Goal: Book appointment/travel/reservation

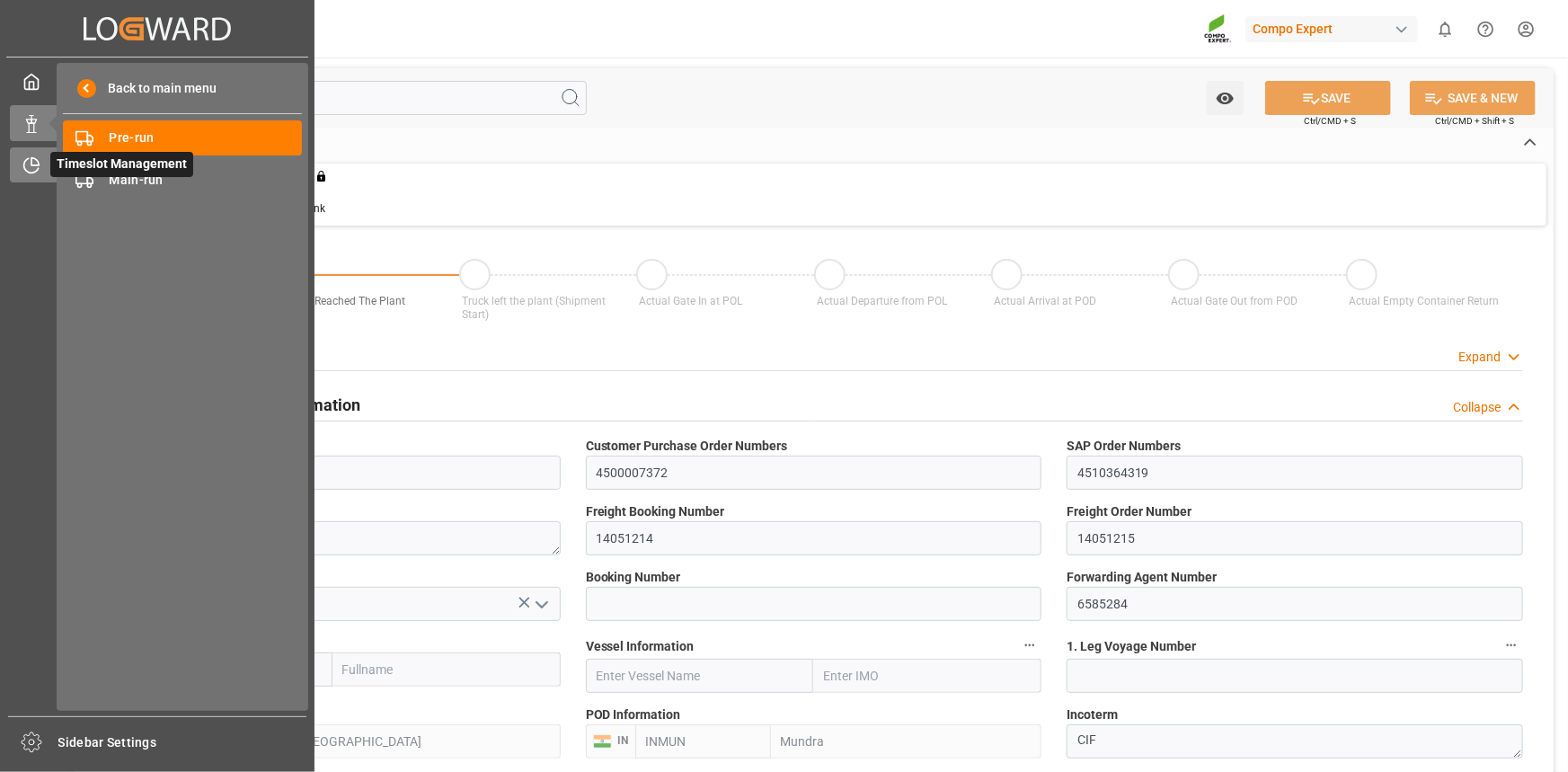
click at [40, 168] on div "Timeslot Management Timeslot Management" at bounding box center [157, 165] width 294 height 36
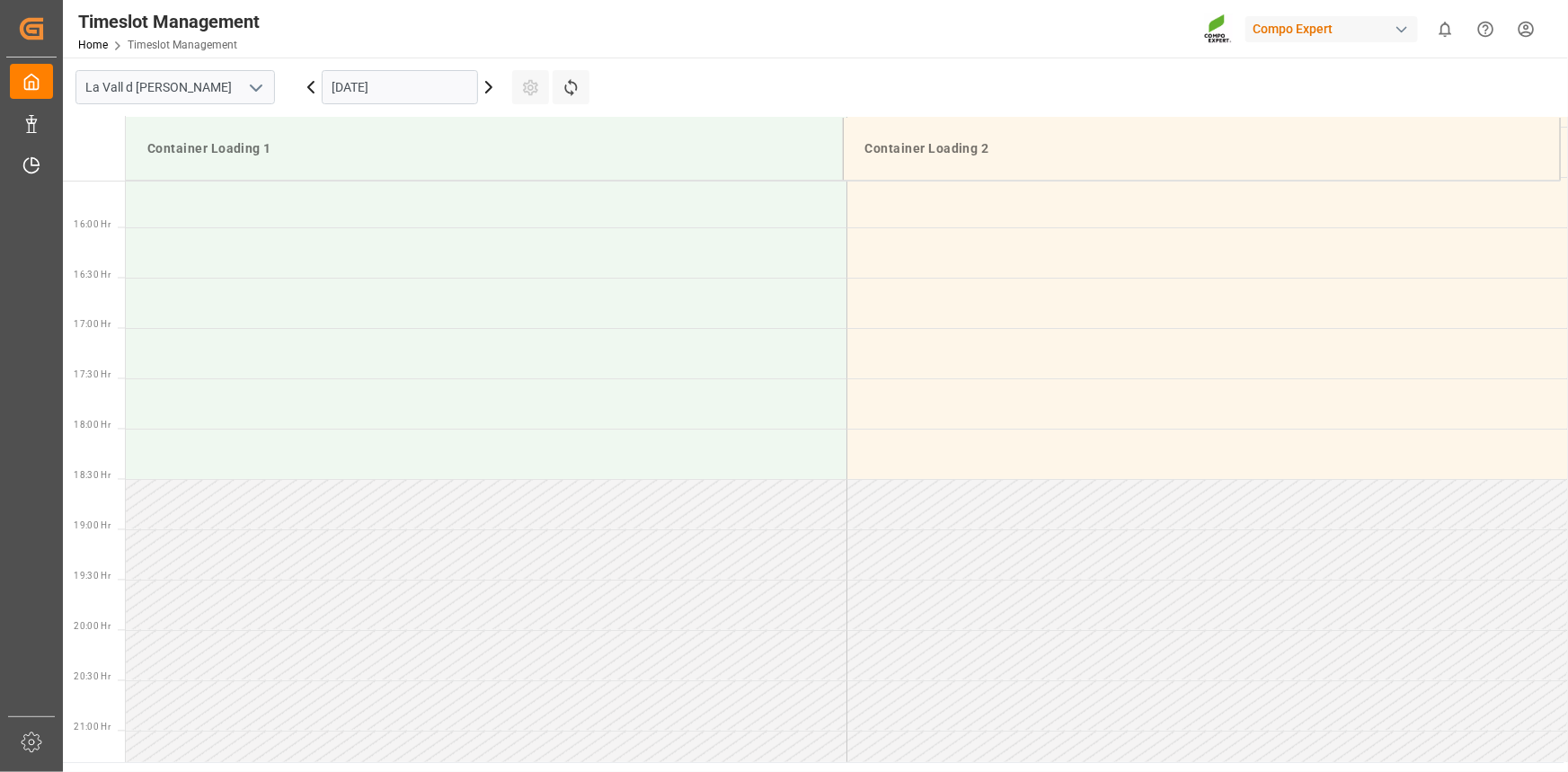
click at [371, 93] on input "[DATE]" at bounding box center [399, 87] width 156 height 35
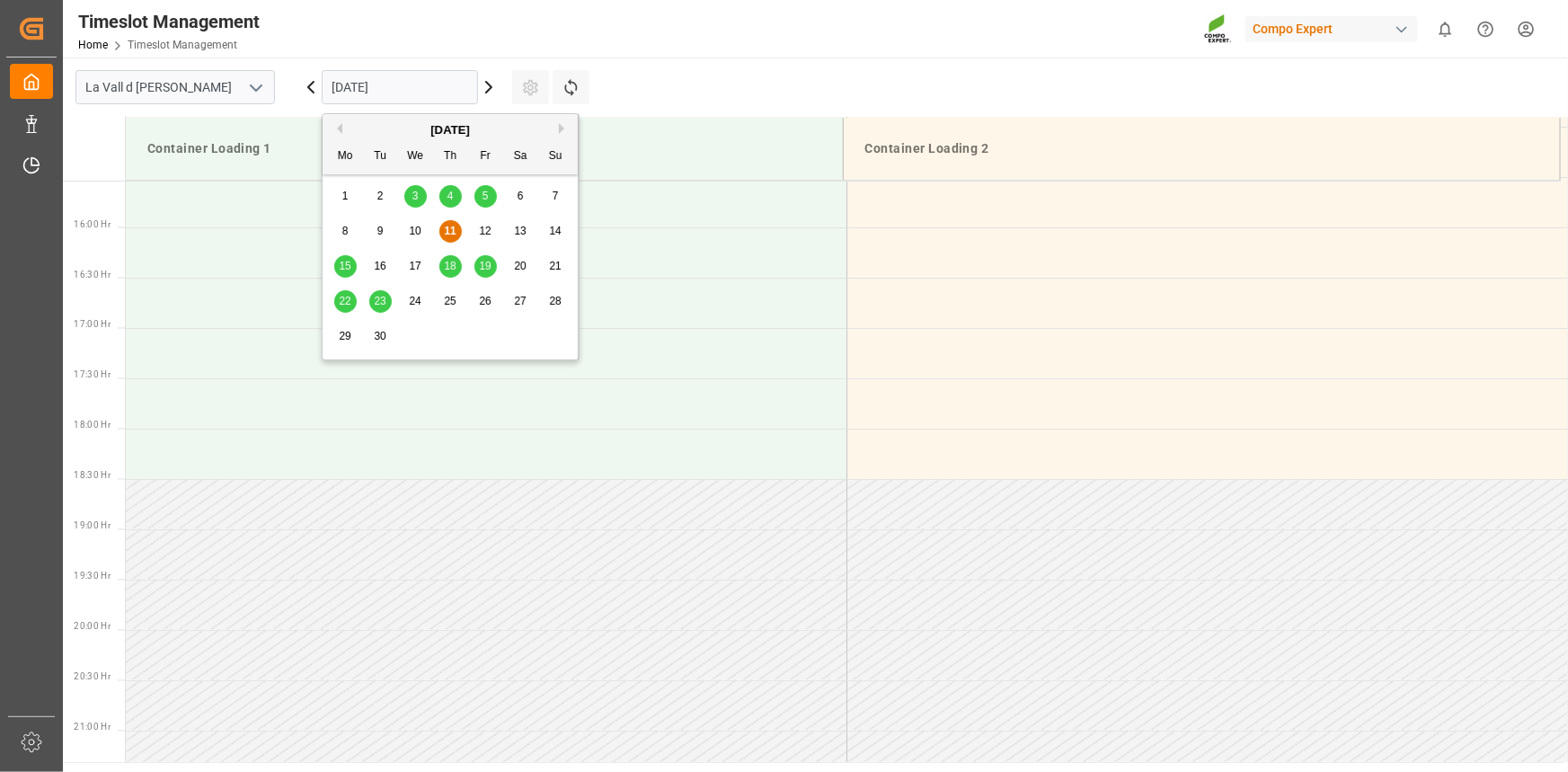
scroll to position [1599, 0]
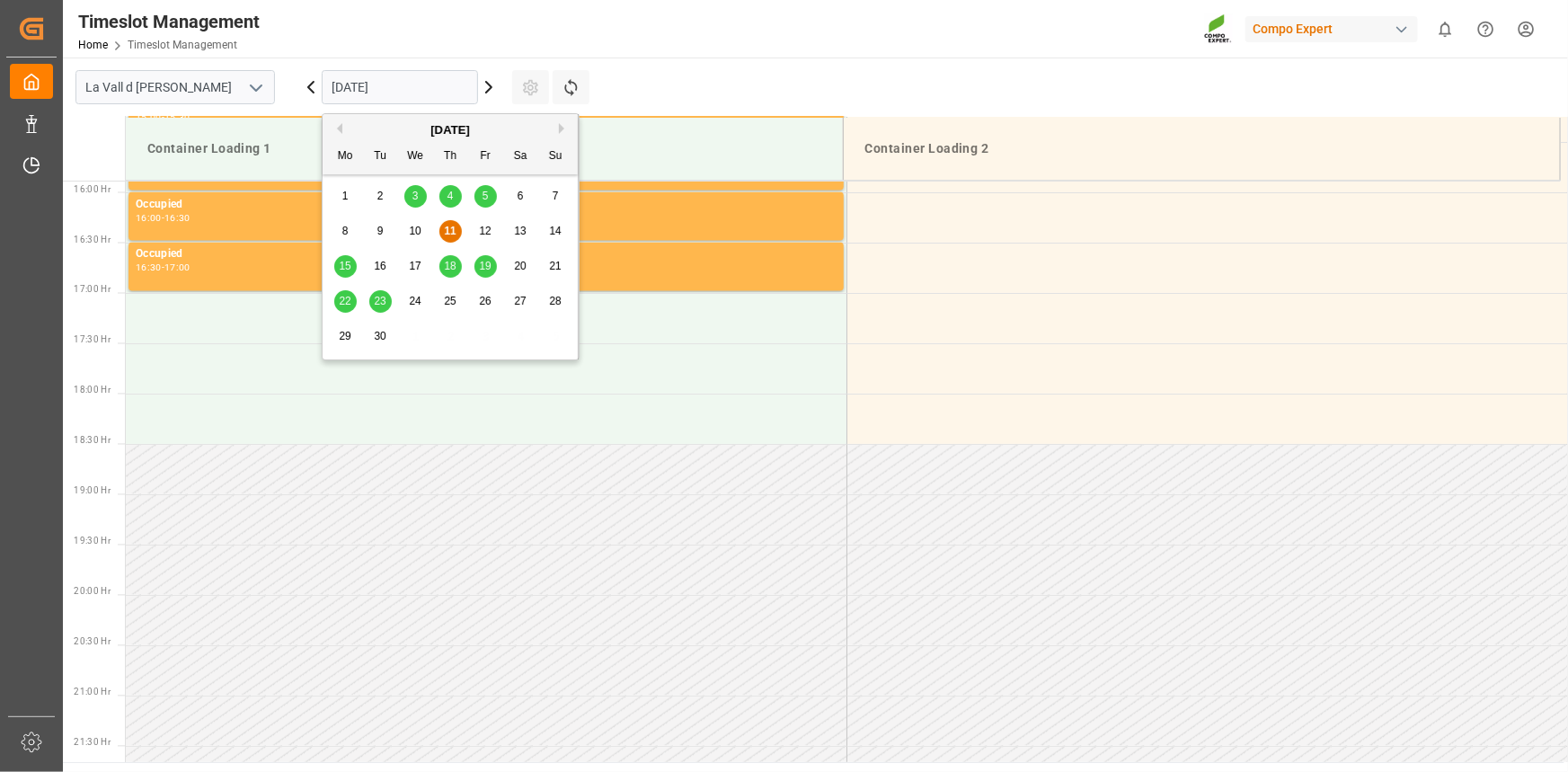
click at [376, 300] on span "23" at bounding box center [379, 300] width 12 height 12
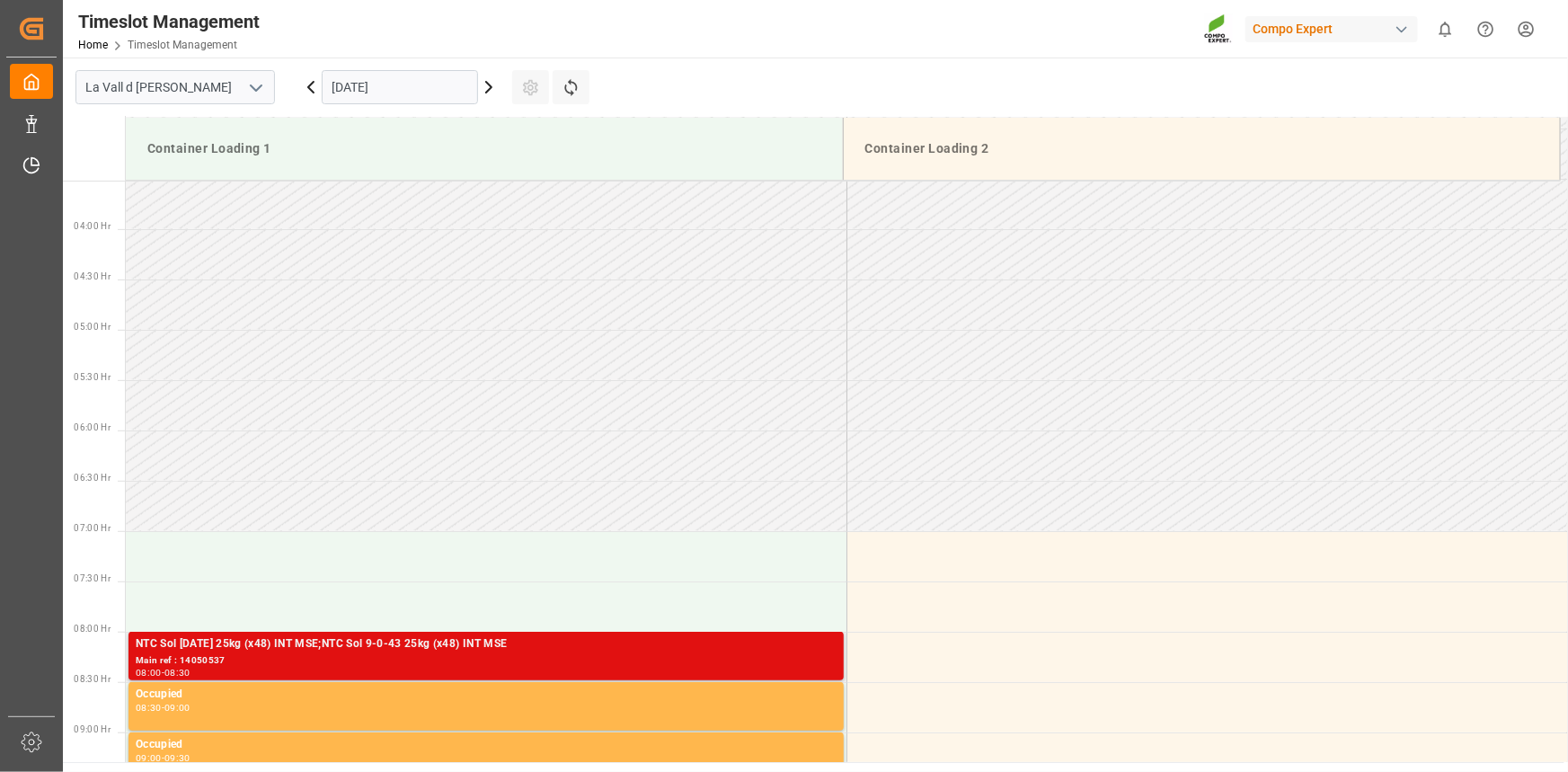
scroll to position [503, 0]
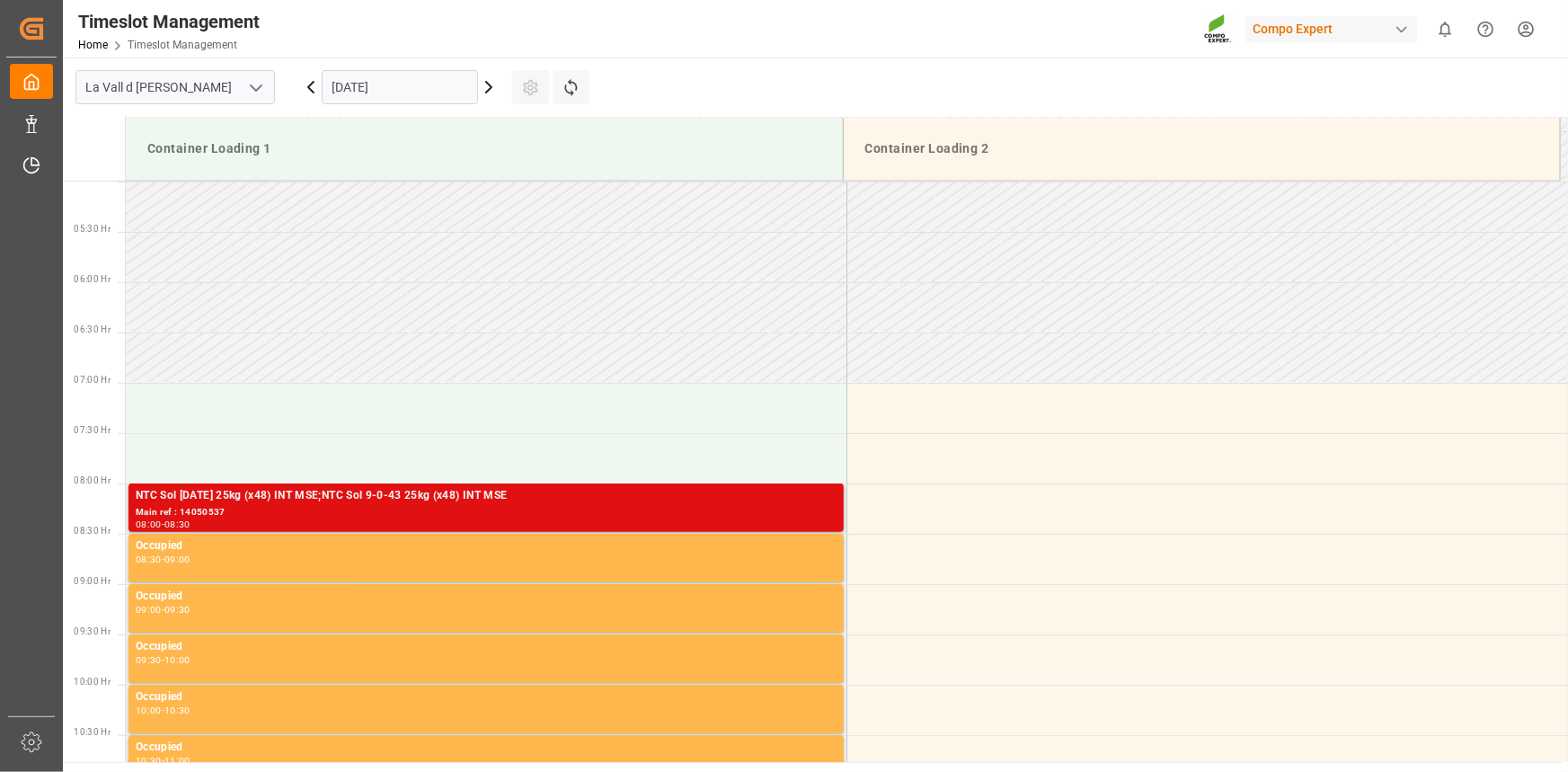
click at [370, 491] on div "NTC Sol [DATE] 25kg (x48) INT MSE;NTC Sol 9-0-43 25kg (x48) INT MSE" at bounding box center [486, 495] width 701 height 18
